Goal: Find specific page/section: Find specific page/section

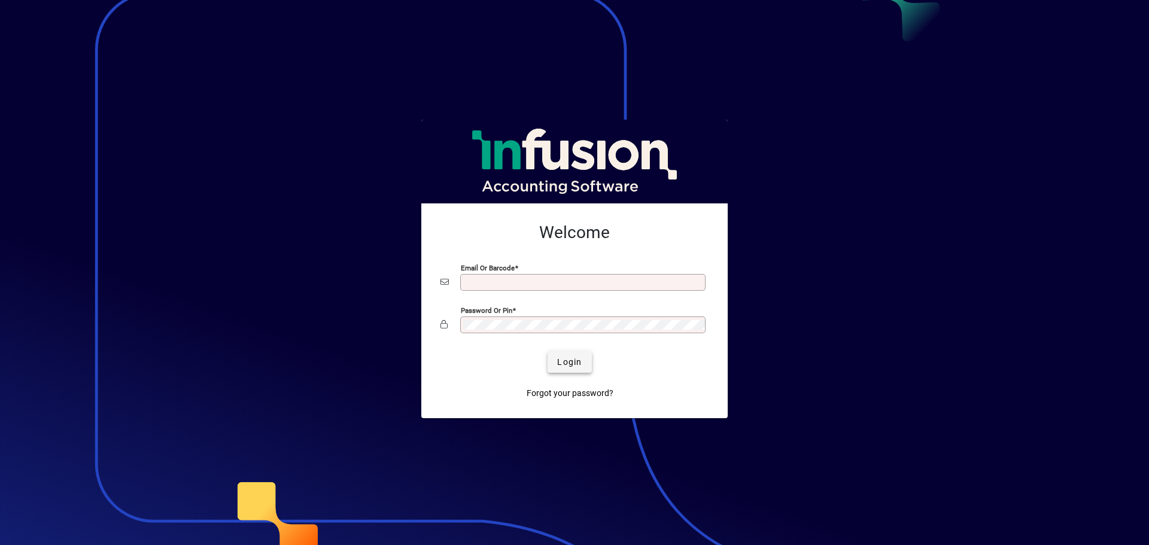
type input "**********"
click at [576, 363] on span "Login" at bounding box center [569, 362] width 25 height 13
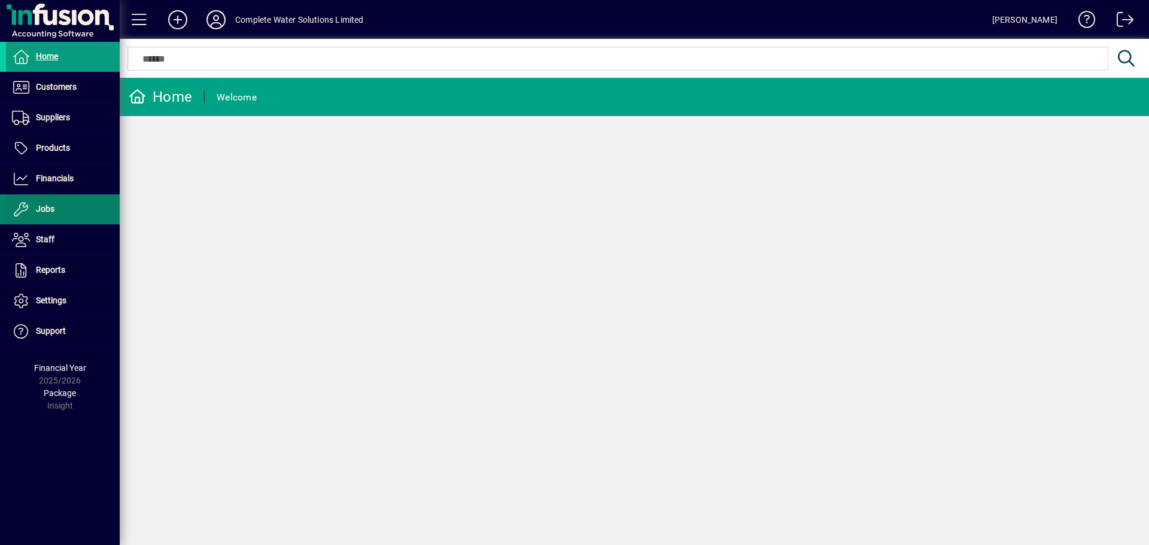
click at [62, 211] on span at bounding box center [63, 209] width 114 height 29
